Goal: Information Seeking & Learning: Check status

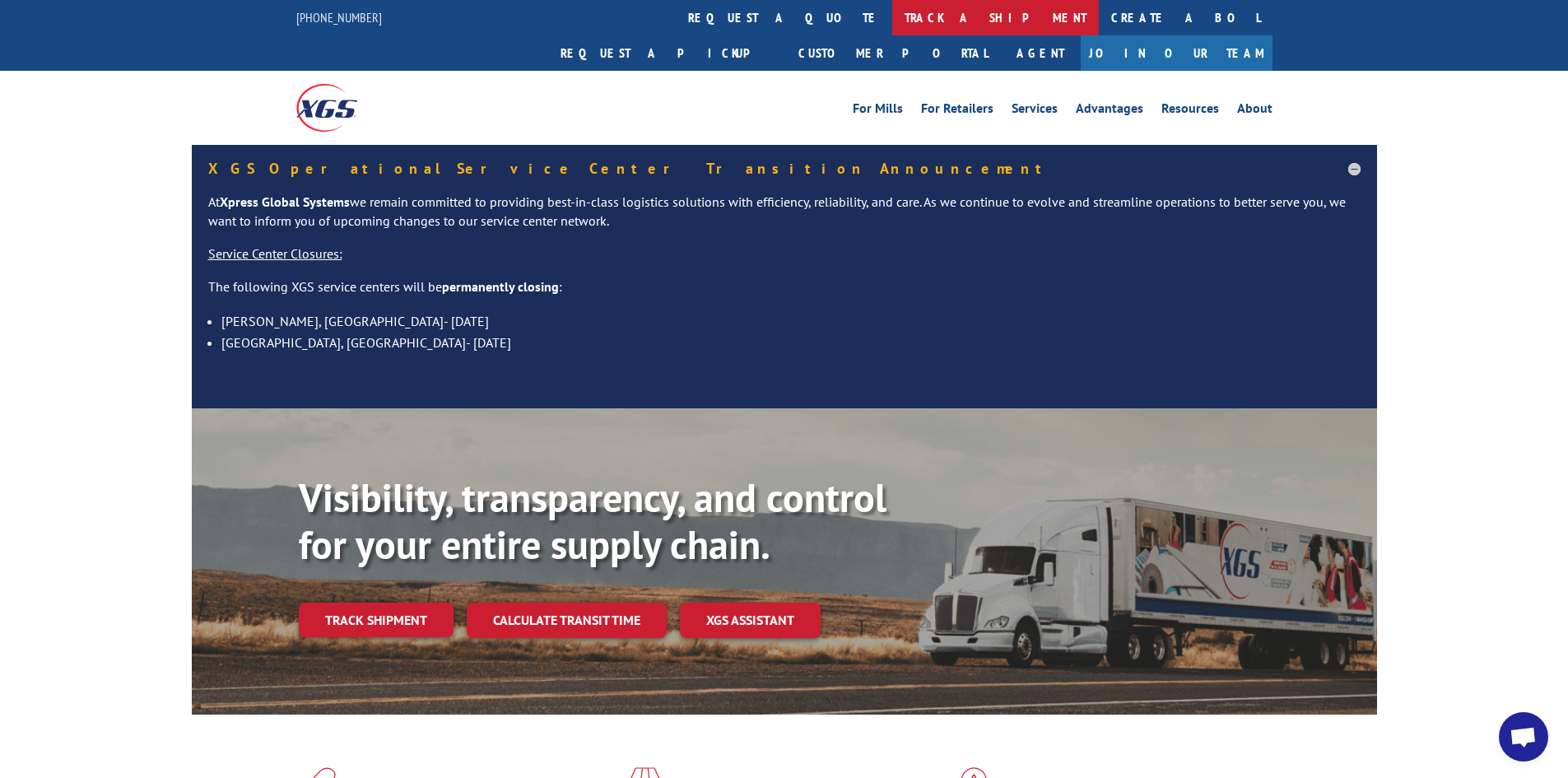
click at [892, 17] on link "track a shipment" at bounding box center [995, 18] width 206 height 36
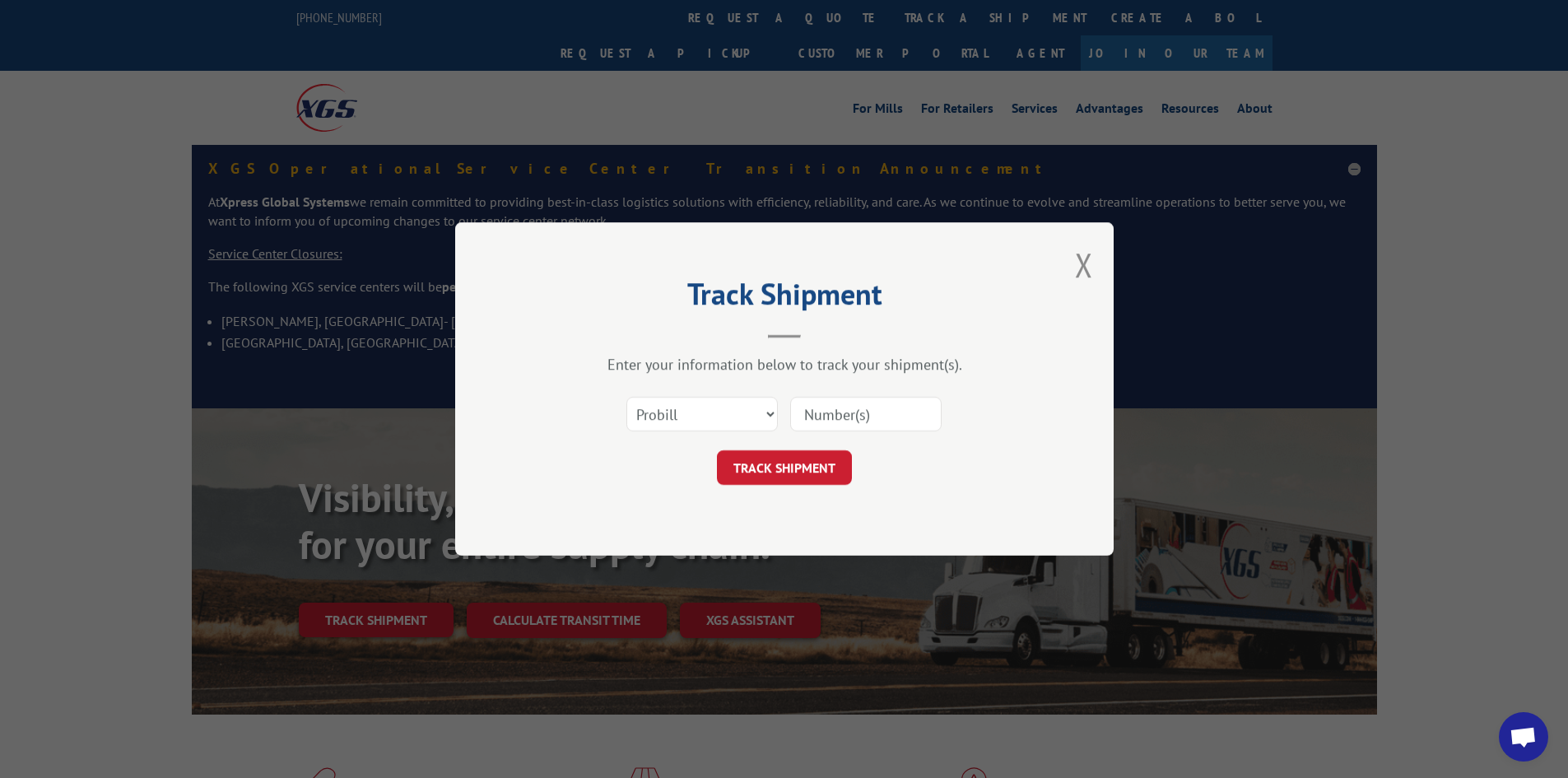
click at [705, 433] on div "Select category... Probill BOL PO" at bounding box center [784, 414] width 494 height 55
click at [702, 417] on select "Select category... Probill BOL PO" at bounding box center [701, 414] width 152 height 35
select select "po"
click at [626, 397] on select "Select category... Probill BOL PO" at bounding box center [701, 414] width 152 height 35
click at [825, 418] on input at bounding box center [866, 414] width 152 height 35
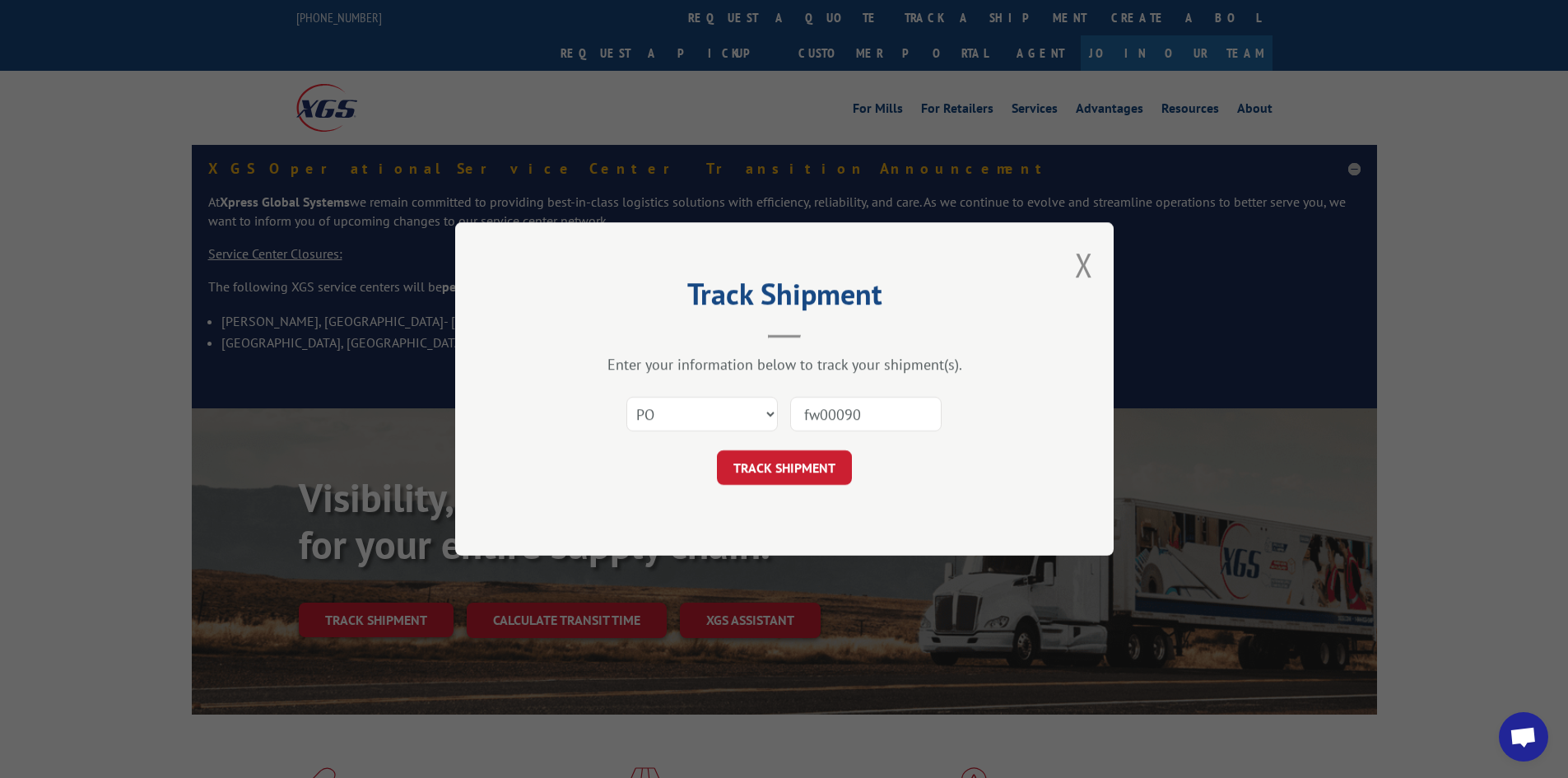
type input "fw000905"
click button "TRACK SHIPMENT" at bounding box center [784, 467] width 135 height 35
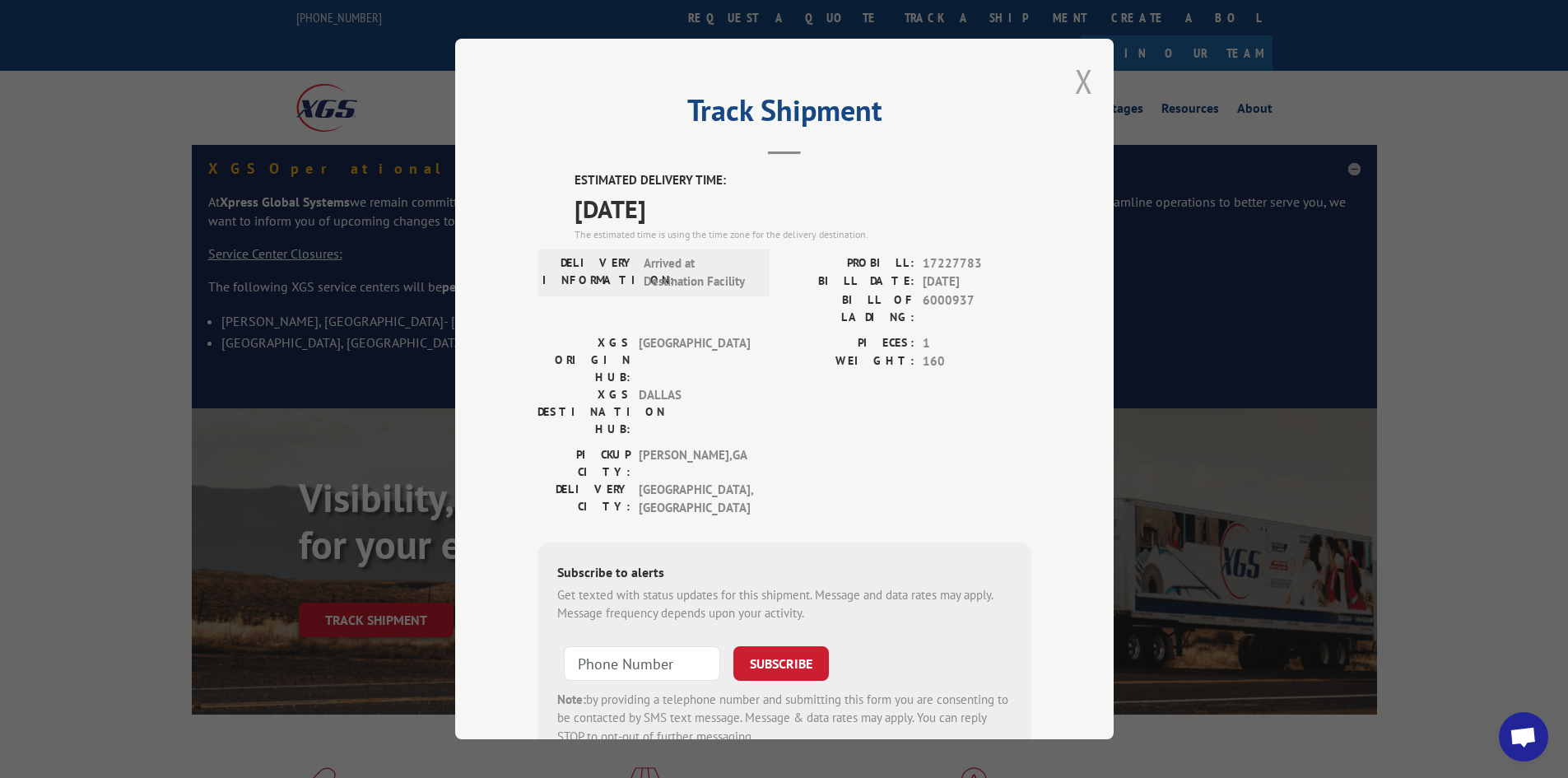
click at [1084, 87] on button "Close modal" at bounding box center [1083, 81] width 18 height 43
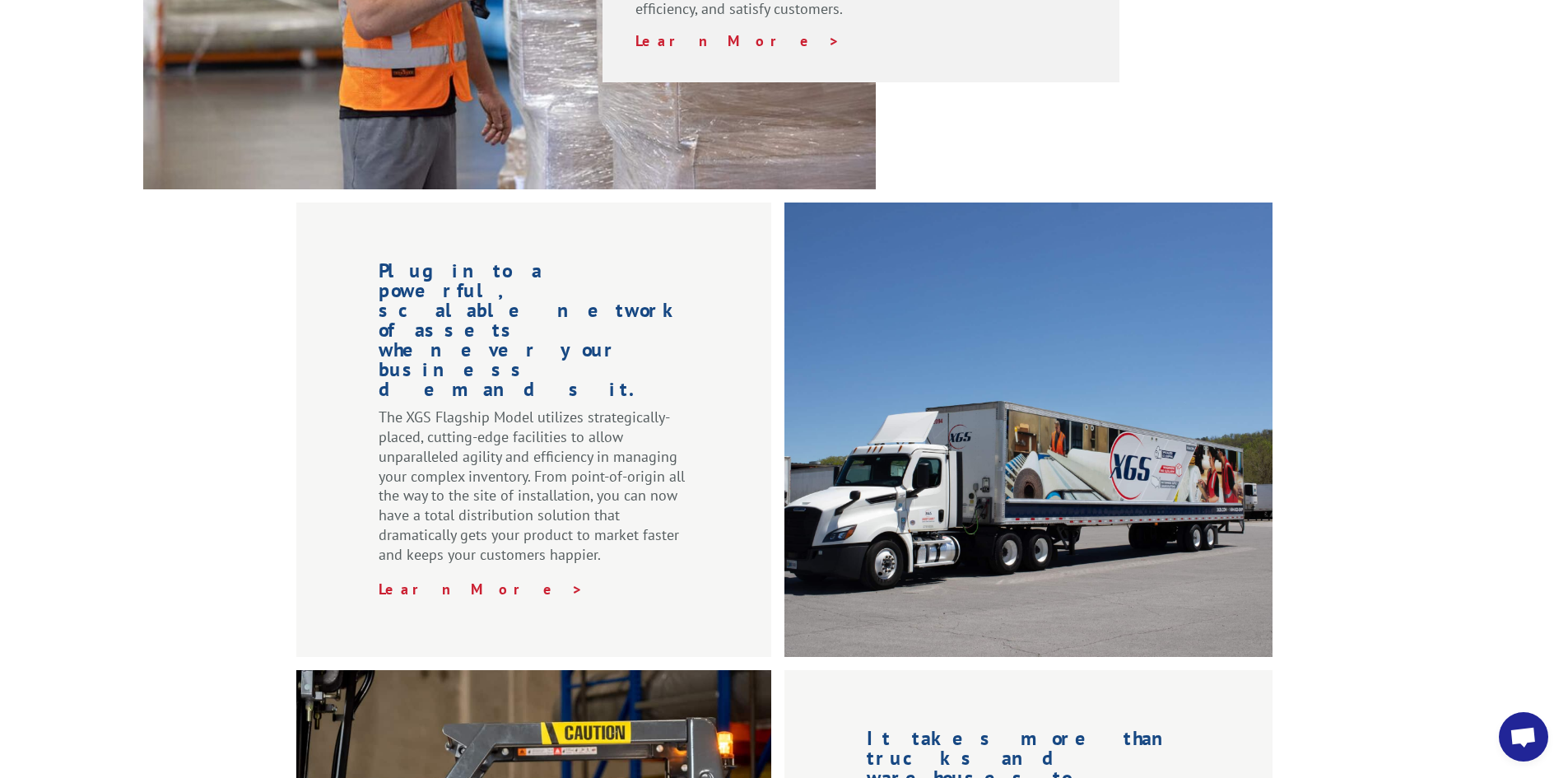
scroll to position [1744, 0]
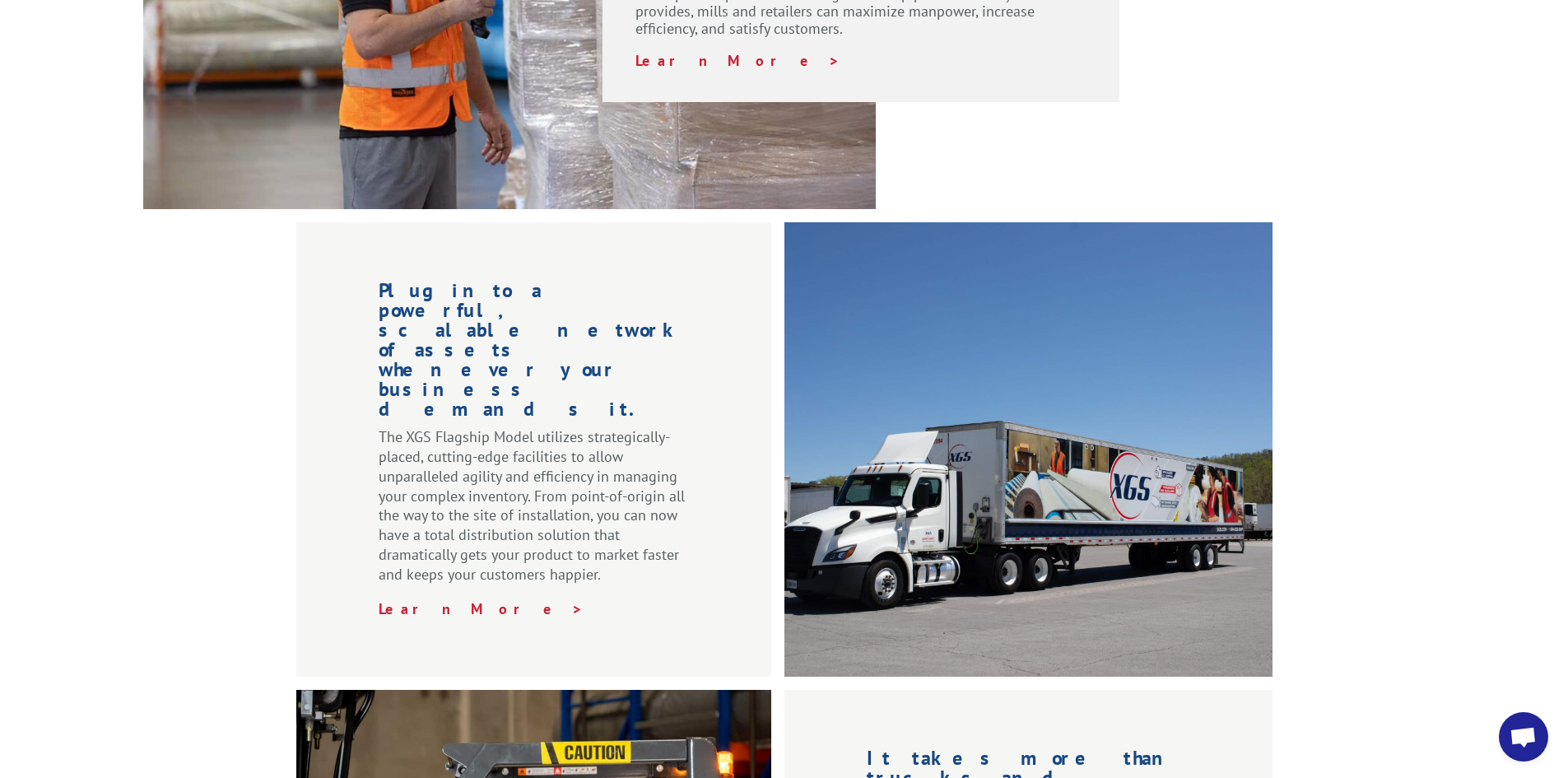
drag, startPoint x: 155, startPoint y: 555, endPoint x: 123, endPoint y: 465, distance: 95.5
click at [123, 465] on div "Plug into a powerful, scalable network of assets whenever your business demands…" at bounding box center [784, 673] width 1568 height 902
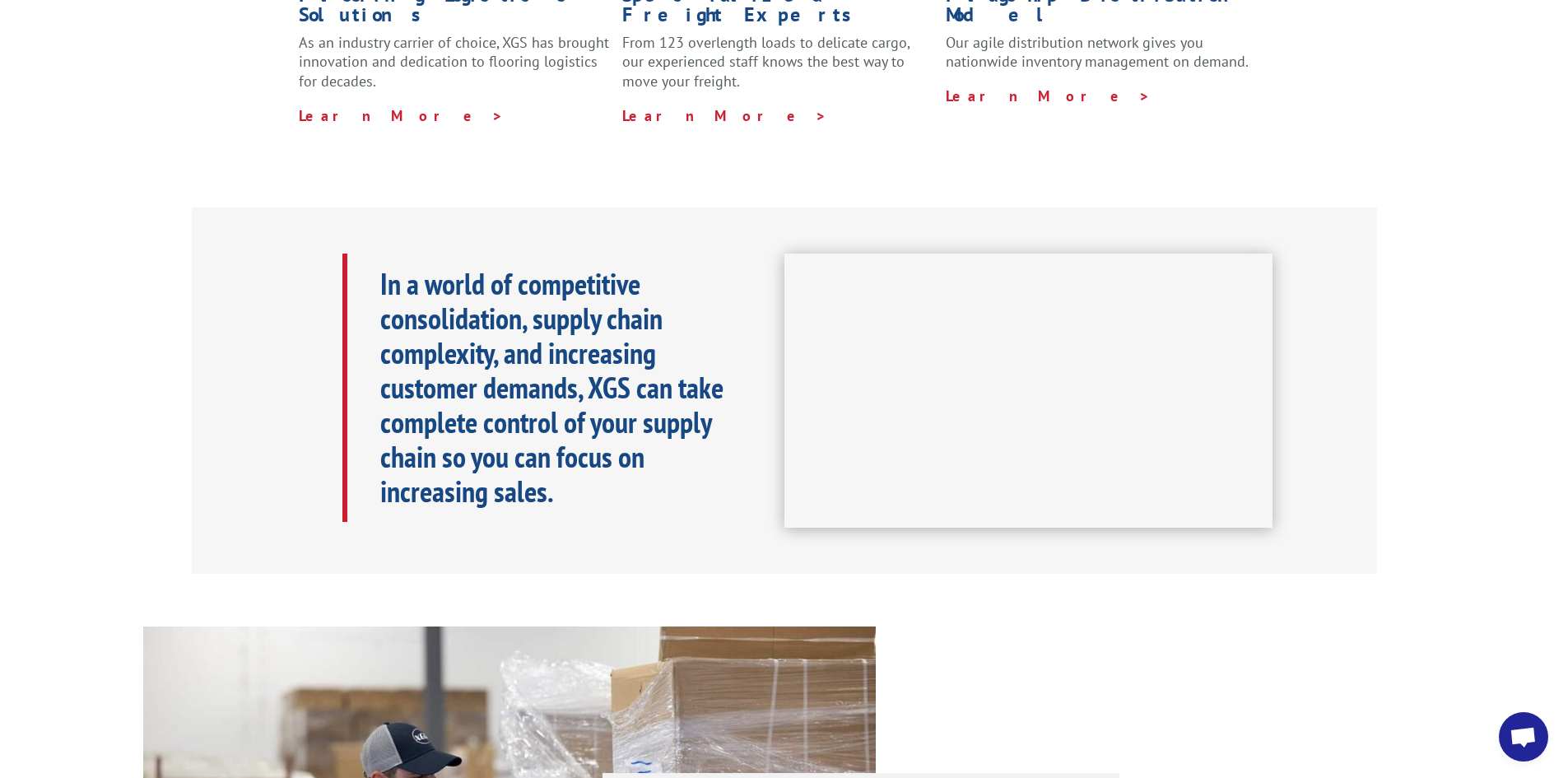
scroll to position [262, 0]
